Goal: Communication & Community: Answer question/provide support

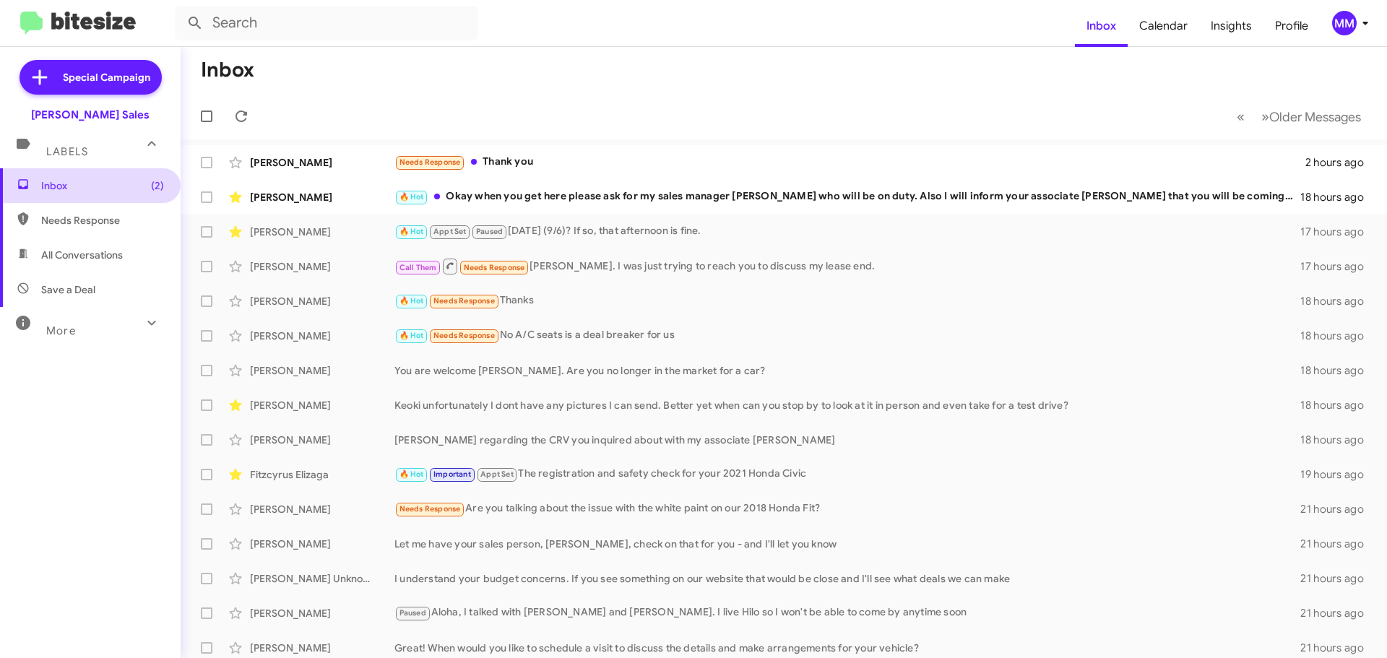
click at [68, 189] on span "Inbox (2)" at bounding box center [102, 185] width 123 height 14
click at [249, 30] on input "text" at bounding box center [327, 23] width 304 height 35
click at [181, 9] on button at bounding box center [195, 23] width 29 height 29
drag, startPoint x: 233, startPoint y: 14, endPoint x: 184, endPoint y: 12, distance: 49.9
click at [183, 12] on input "K" at bounding box center [327, 23] width 304 height 35
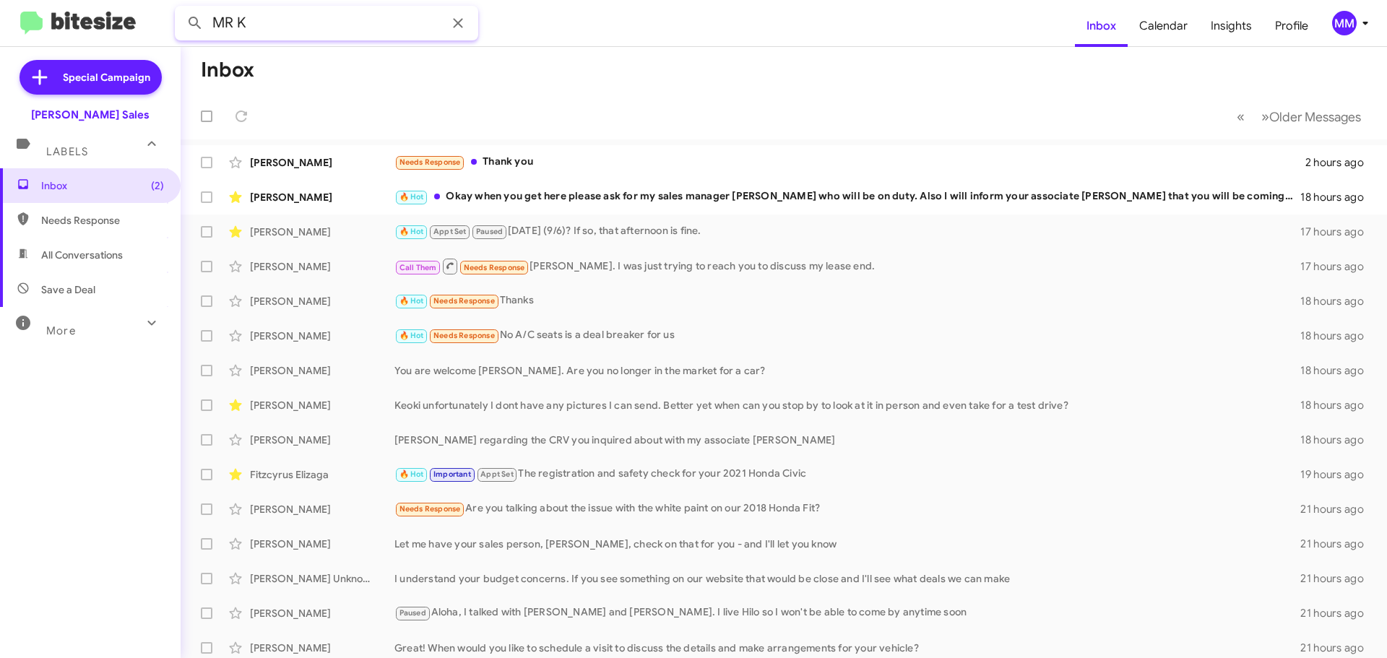
type input "MR K"
click at [181, 9] on button at bounding box center [195, 23] width 29 height 29
drag, startPoint x: 274, startPoint y: 20, endPoint x: 158, endPoint y: 24, distance: 115.7
click at [158, 24] on mat-toolbar "MR K Inbox Calendar Insights Profile MM" at bounding box center [693, 23] width 1387 height 46
click at [85, 257] on span "All Conversations" at bounding box center [82, 255] width 82 height 14
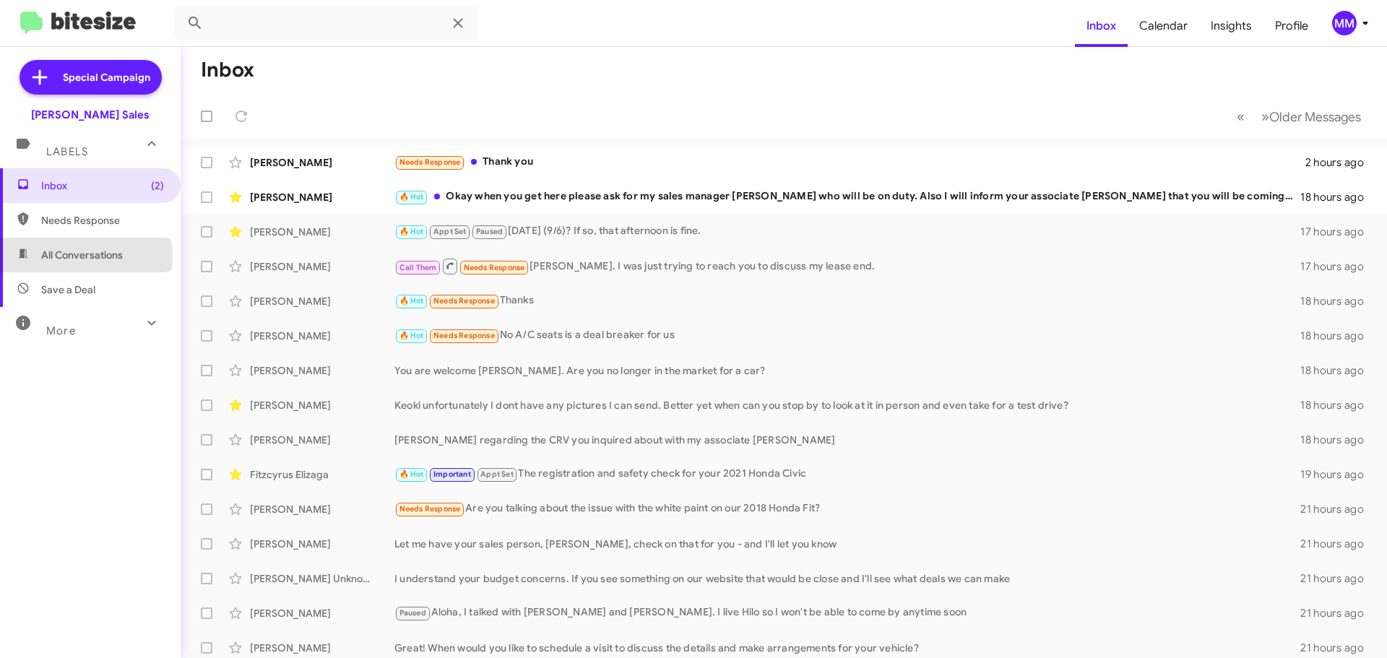
type input "in:all-conversations"
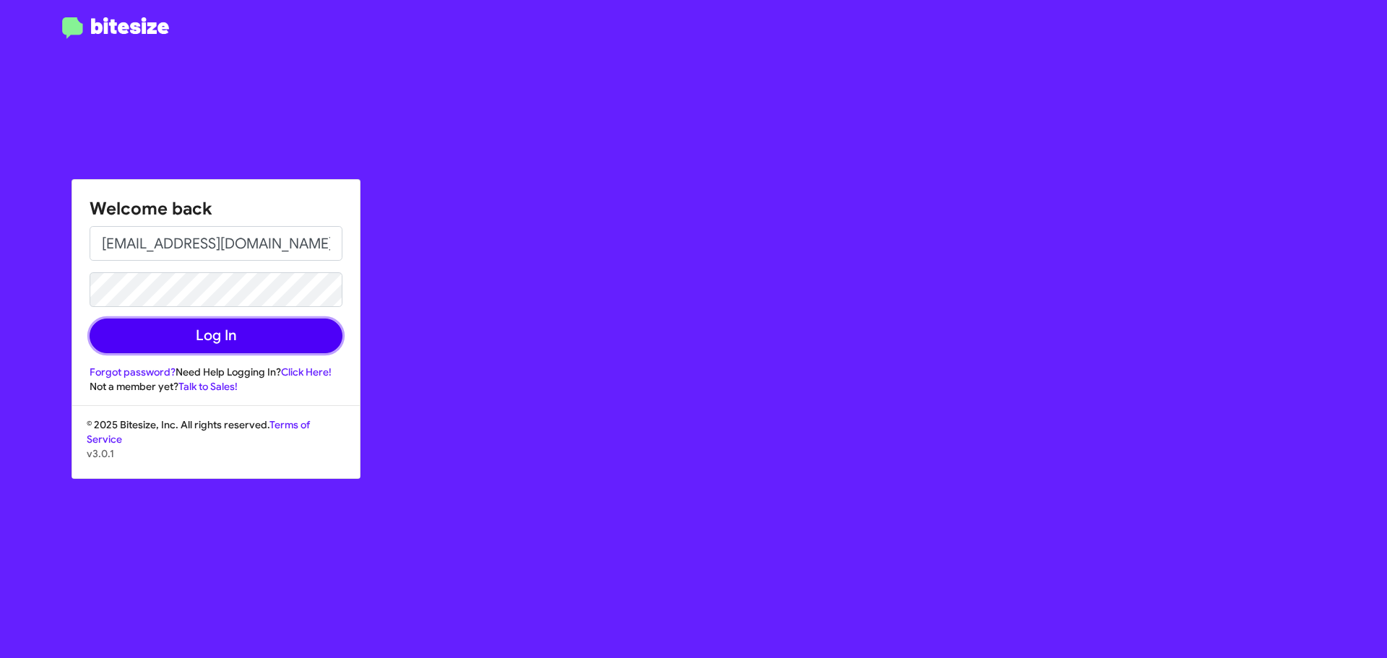
click at [215, 340] on button "Log In" at bounding box center [216, 336] width 253 height 35
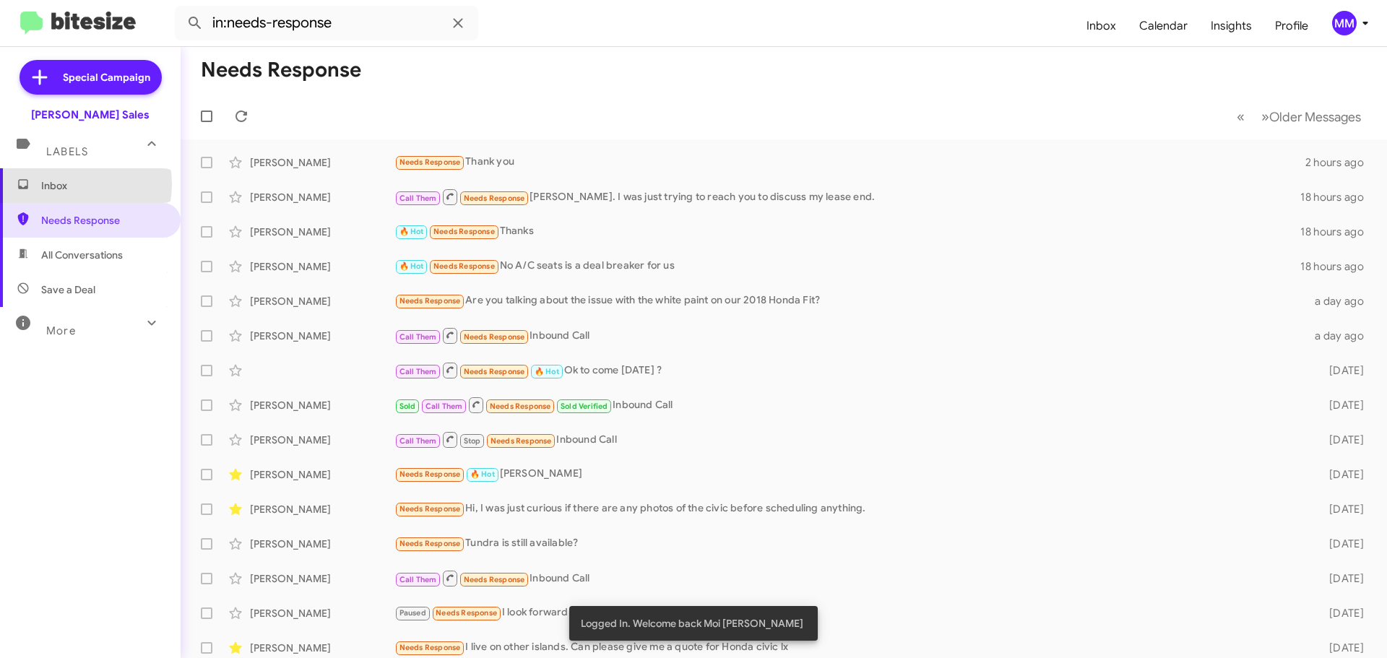
click at [74, 184] on span "Inbox" at bounding box center [102, 185] width 123 height 14
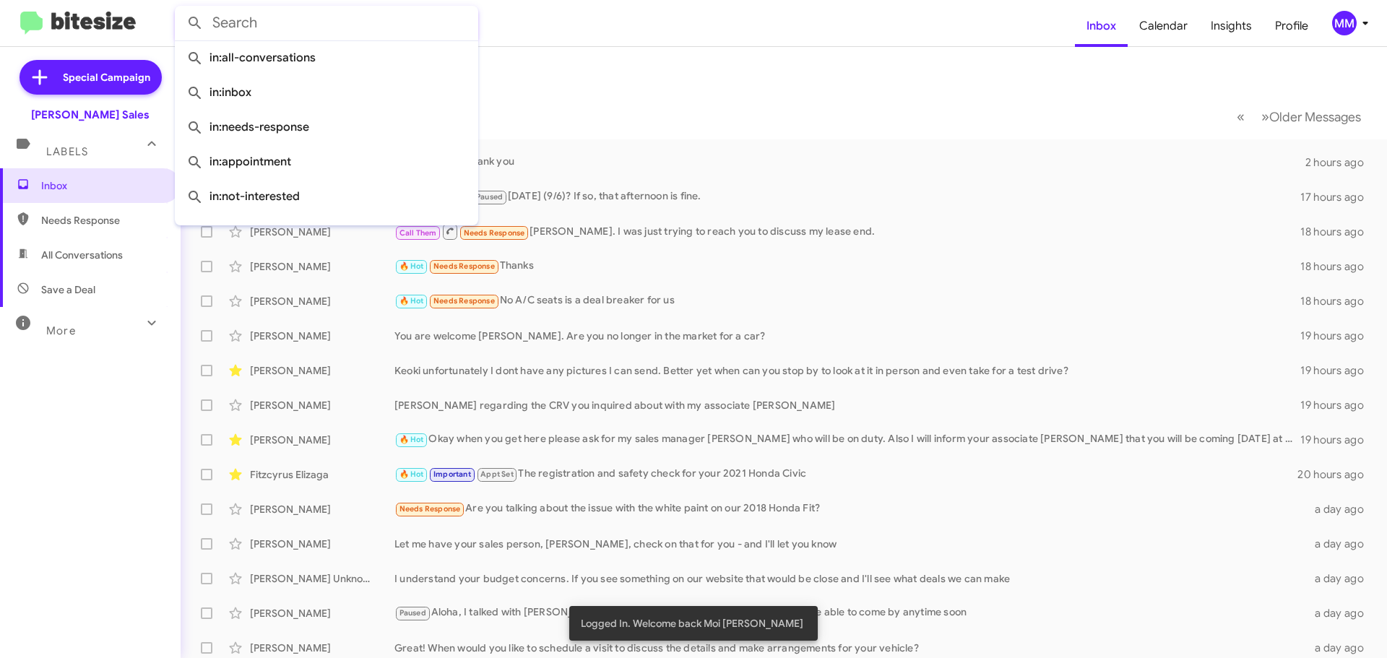
click at [272, 27] on input "text" at bounding box center [327, 23] width 304 height 35
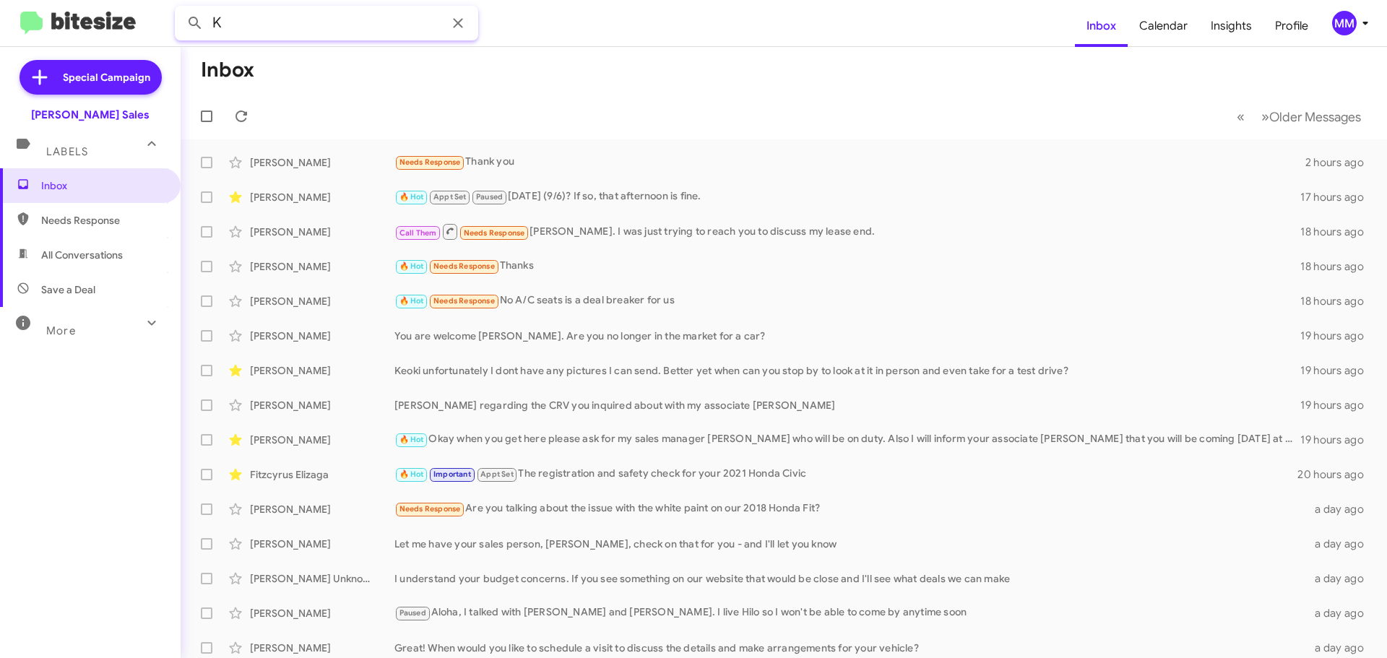
type input "K"
click at [181, 9] on button at bounding box center [195, 23] width 29 height 29
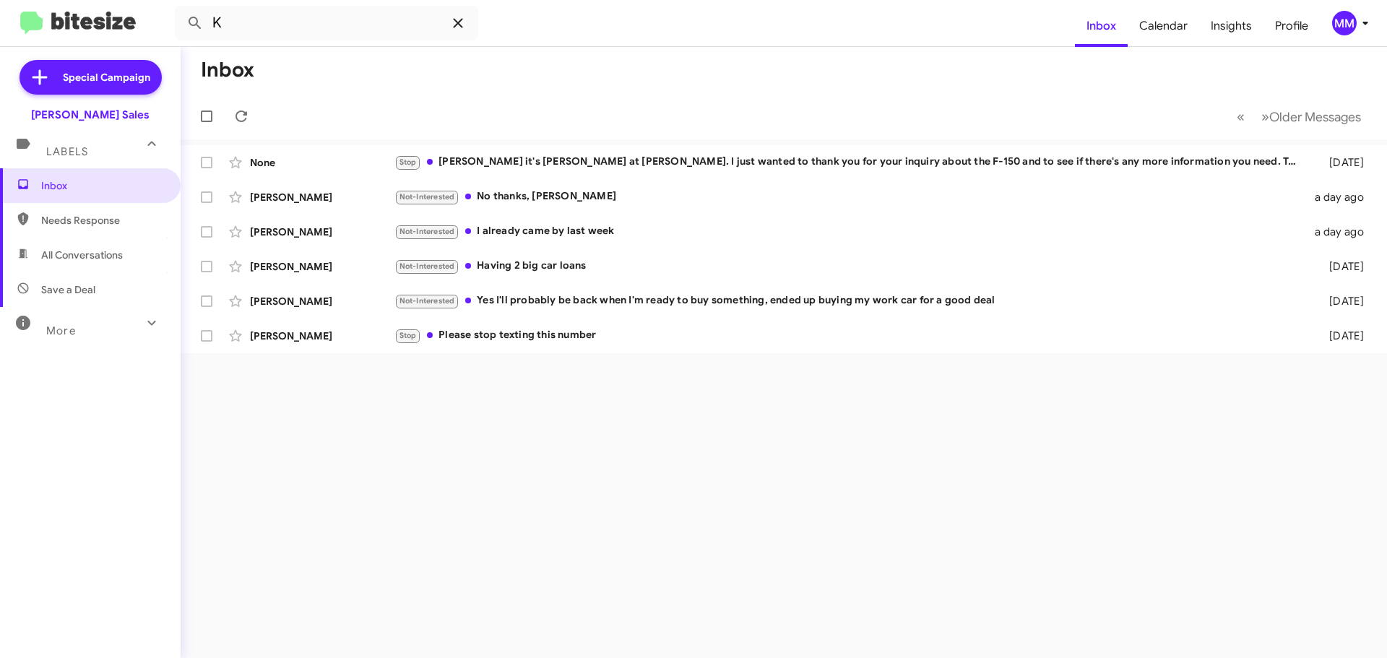
click at [462, 23] on icon at bounding box center [457, 22] width 17 height 17
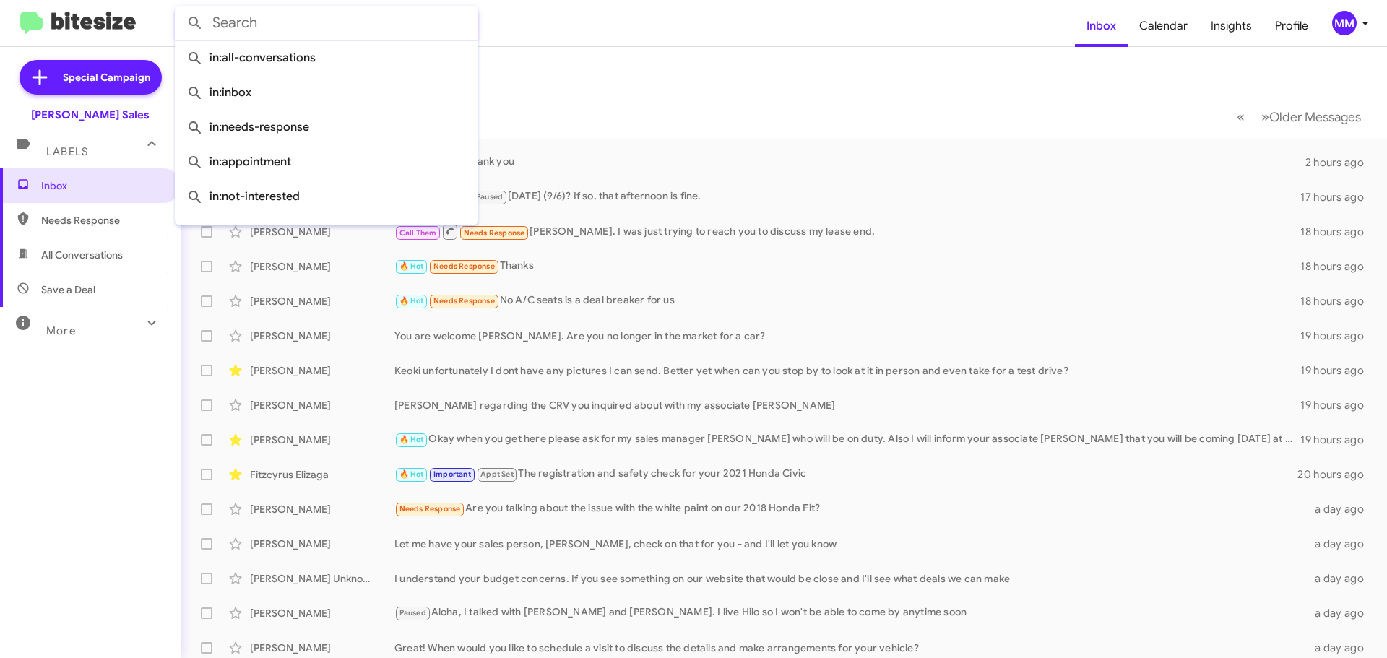
click at [706, 65] on mat-toolbar-row "Inbox" at bounding box center [784, 70] width 1207 height 46
